Goal: Task Accomplishment & Management: Use online tool/utility

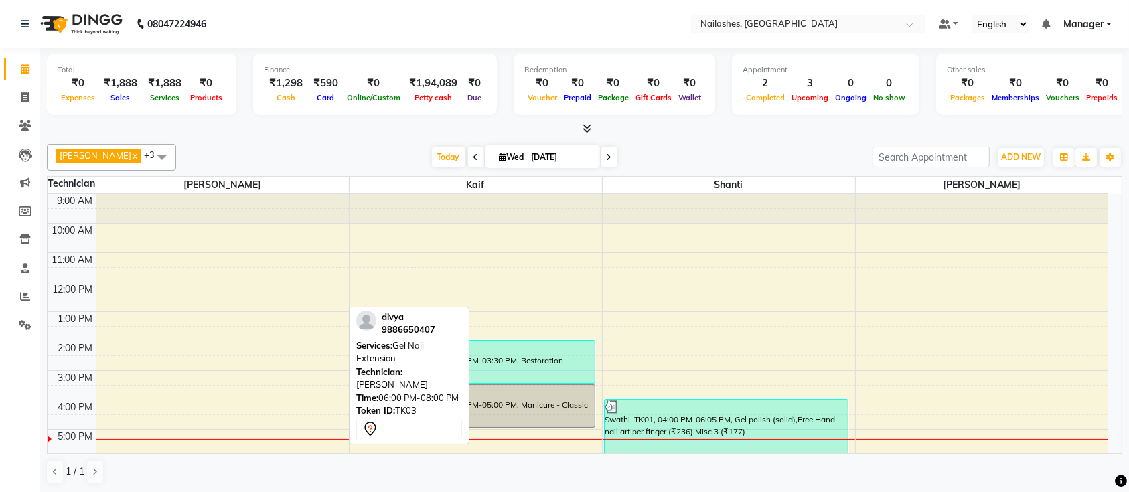
scroll to position [125, 0]
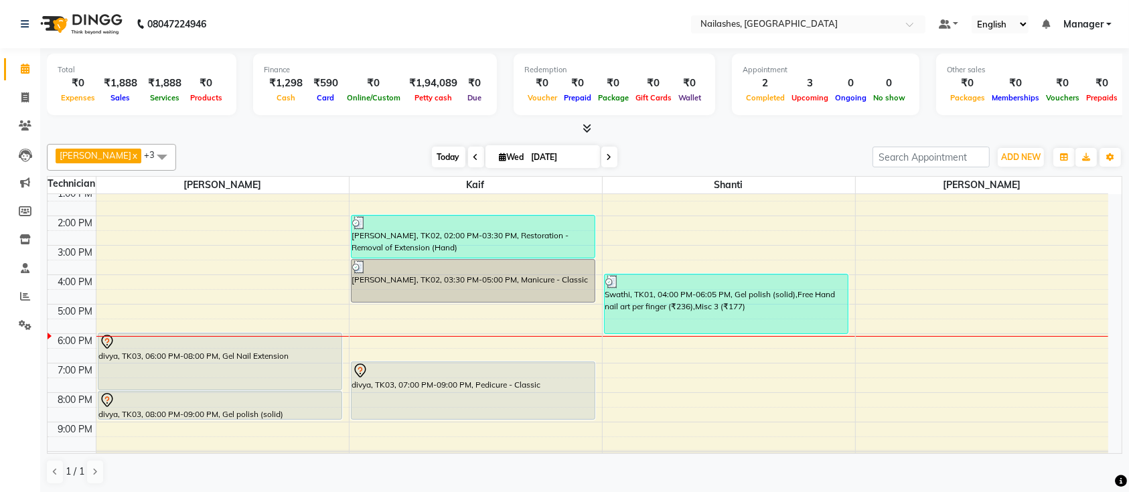
click at [432, 161] on span "Today" at bounding box center [448, 157] width 33 height 21
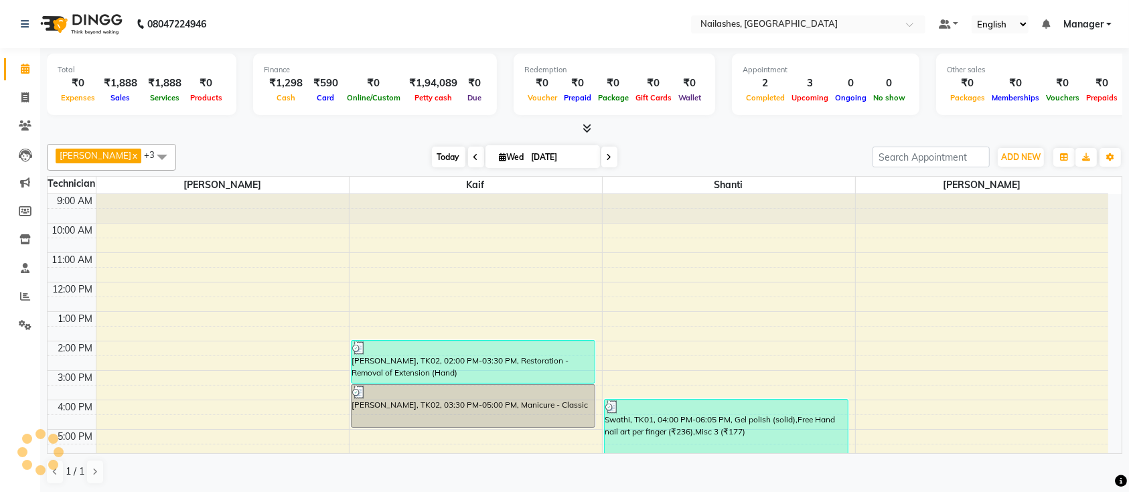
scroll to position [151, 0]
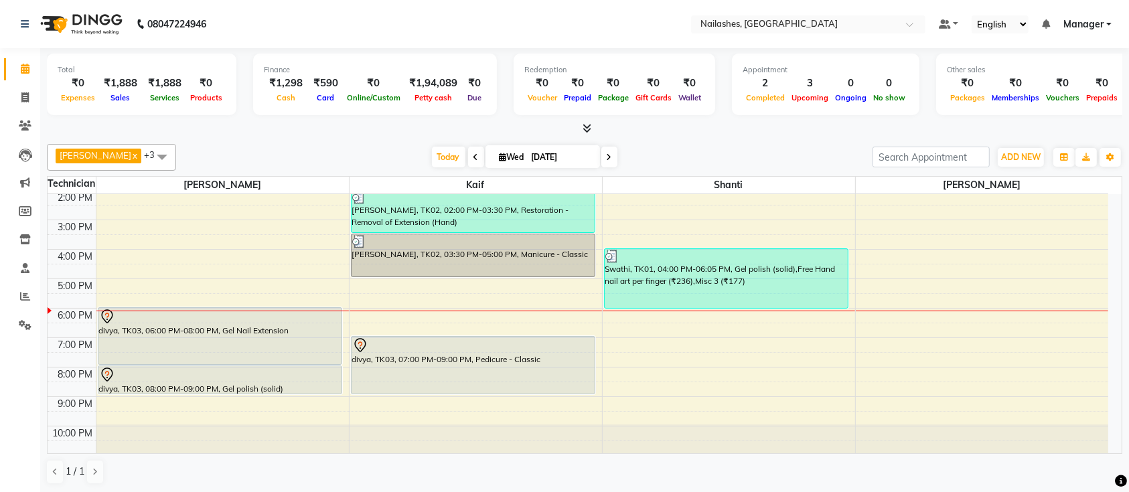
click at [583, 130] on icon at bounding box center [587, 128] width 9 height 10
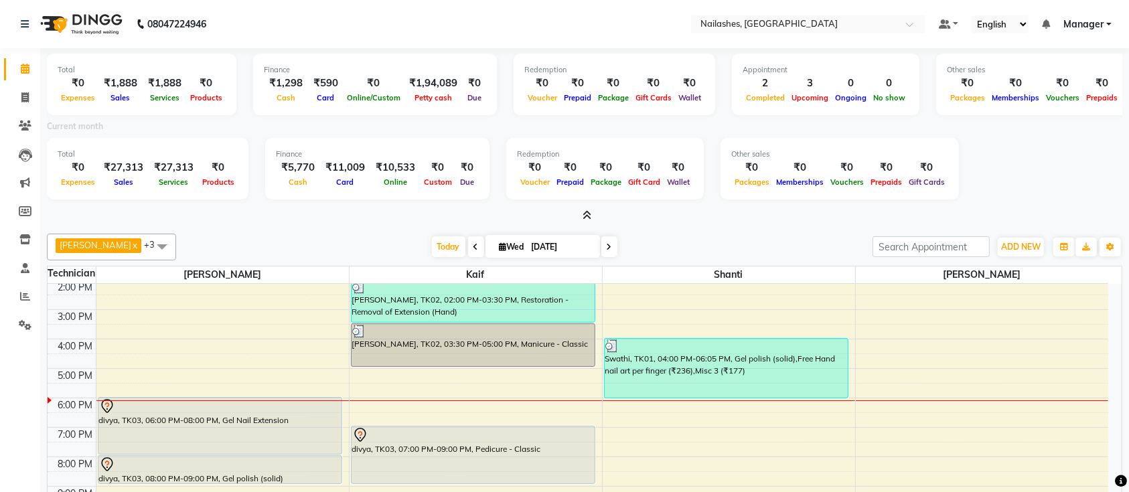
click at [588, 212] on icon at bounding box center [587, 215] width 9 height 10
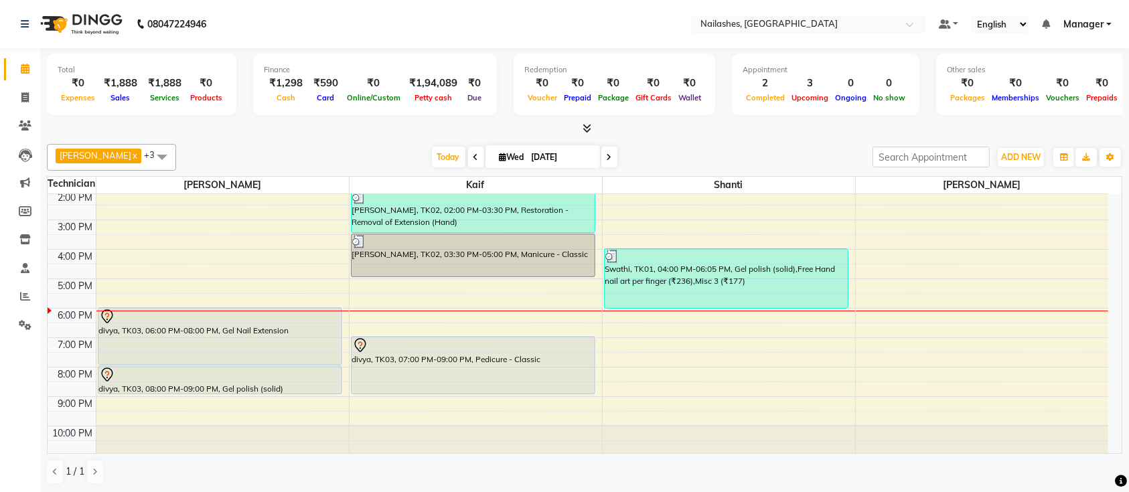
drag, startPoint x: 701, startPoint y: 321, endPoint x: 742, endPoint y: 431, distance: 118.1
click at [742, 431] on div "9:00 AM 10:00 AM 11:00 AM 12:00 PM 1:00 PM 2:00 PM 3:00 PM 4:00 PM 5:00 PM 6:00…" at bounding box center [578, 250] width 1061 height 412
drag, startPoint x: 737, startPoint y: 429, endPoint x: 697, endPoint y: 441, distance: 41.8
click at [699, 445] on div at bounding box center [729, 439] width 253 height 29
click at [436, 159] on span "Today" at bounding box center [448, 157] width 33 height 21
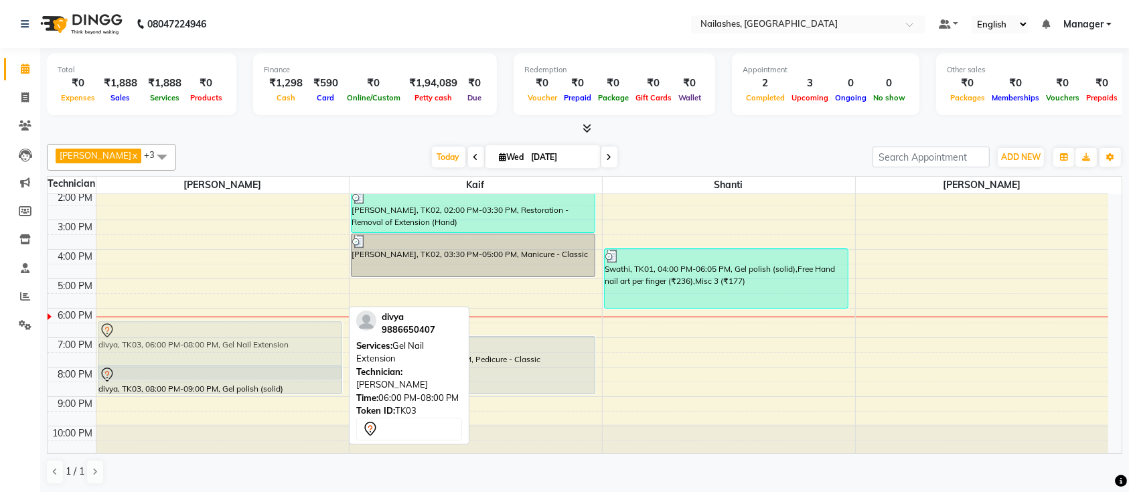
drag, startPoint x: 311, startPoint y: 346, endPoint x: 313, endPoint y: 362, distance: 16.2
click at [313, 362] on div "divya, TK03, 06:00 PM-08:00 PM, Gel Nail Extension divya, TK03, 08:00 PM-09:00 …" at bounding box center [222, 250] width 253 height 412
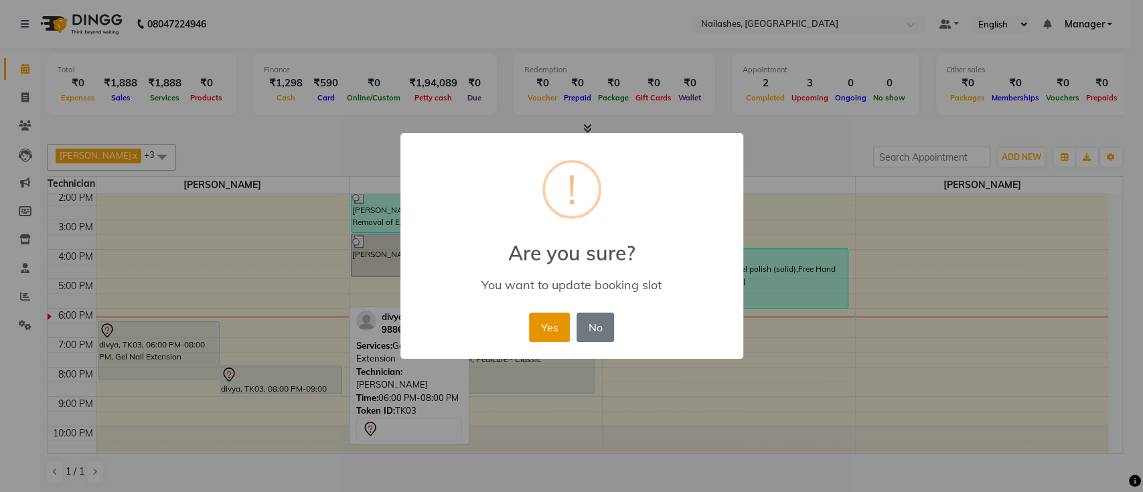
click at [561, 337] on button "Yes" at bounding box center [549, 327] width 41 height 29
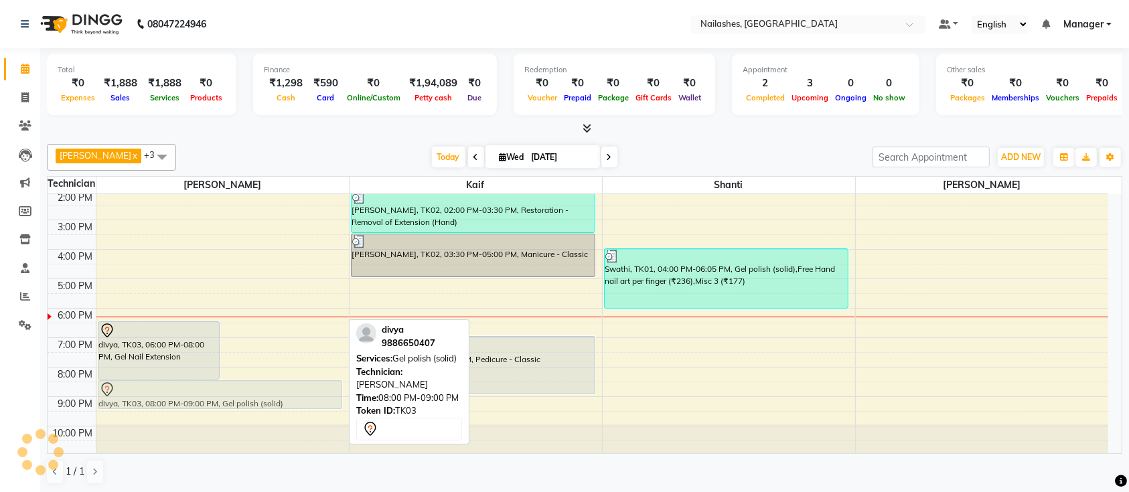
click at [273, 395] on div "divya, TK03, 06:00 PM-08:00 PM, Gel Nail Extension divya, TK03, 08:00 PM-09:00 …" at bounding box center [222, 250] width 253 height 412
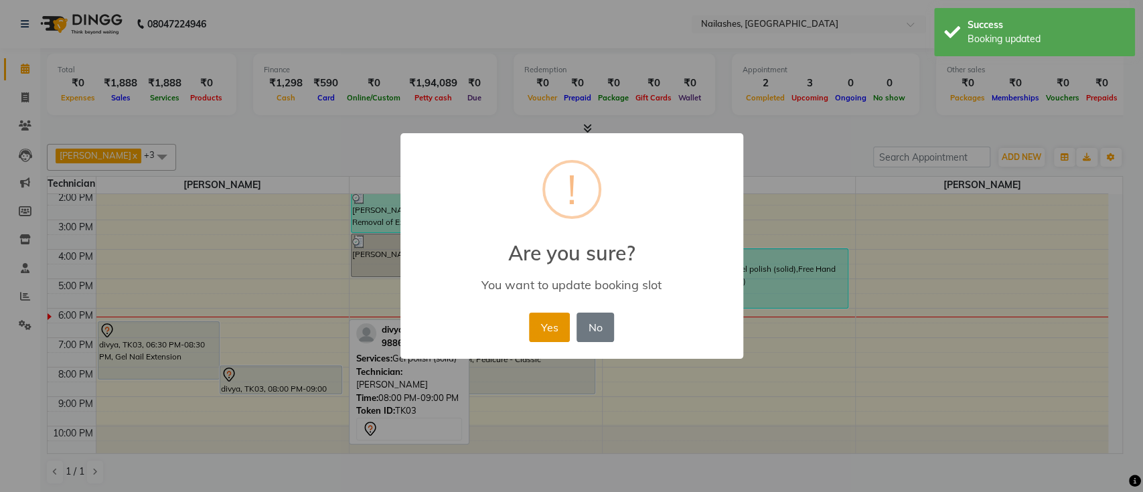
click at [545, 331] on button "Yes" at bounding box center [549, 327] width 41 height 29
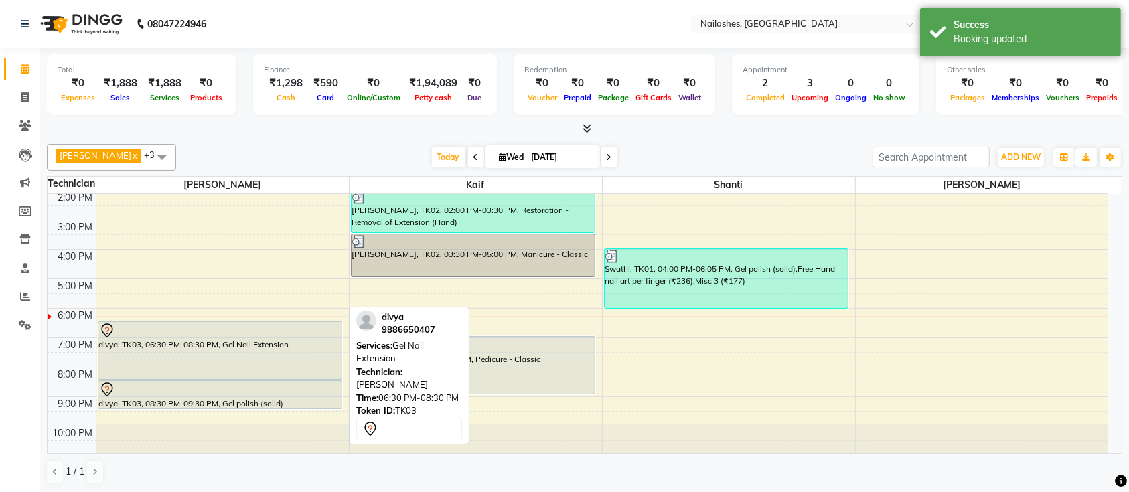
click at [180, 352] on div "divya, TK03, 06:30 PM-08:30 PM, Gel Nail Extension" at bounding box center [220, 350] width 244 height 57
click at [333, 356] on div "divya, TK03, 06:30 PM-08:30 PM, Gel Nail Extension" at bounding box center [220, 350] width 244 height 57
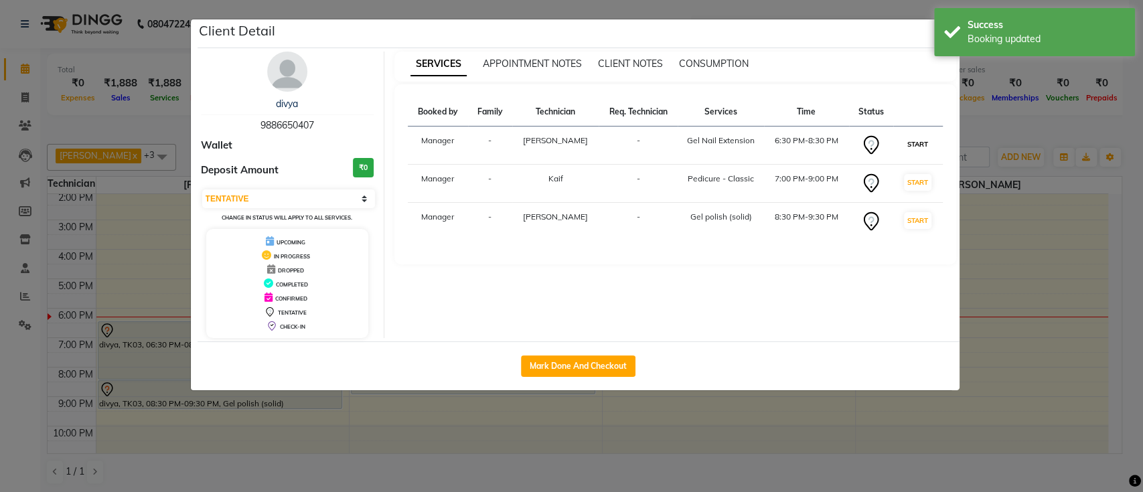
click at [912, 141] on button "START" at bounding box center [917, 144] width 27 height 17
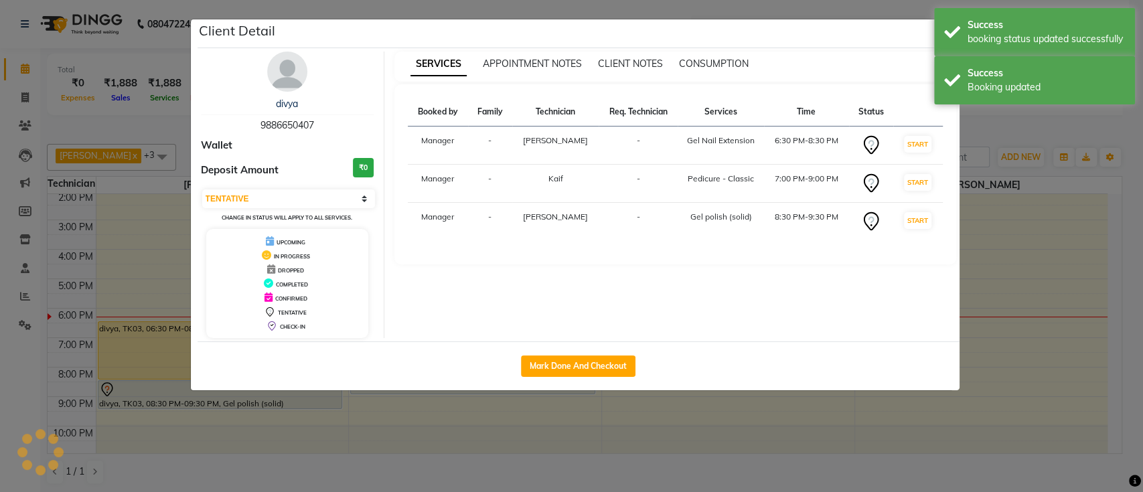
click at [1011, 125] on ngb-modal-window "Client Detail divya 9886650407 Wallet Deposit Amount ₹0 Select IN SERVICE CONFI…" at bounding box center [571, 246] width 1143 height 492
select select "select"
